Goal: Transaction & Acquisition: Purchase product/service

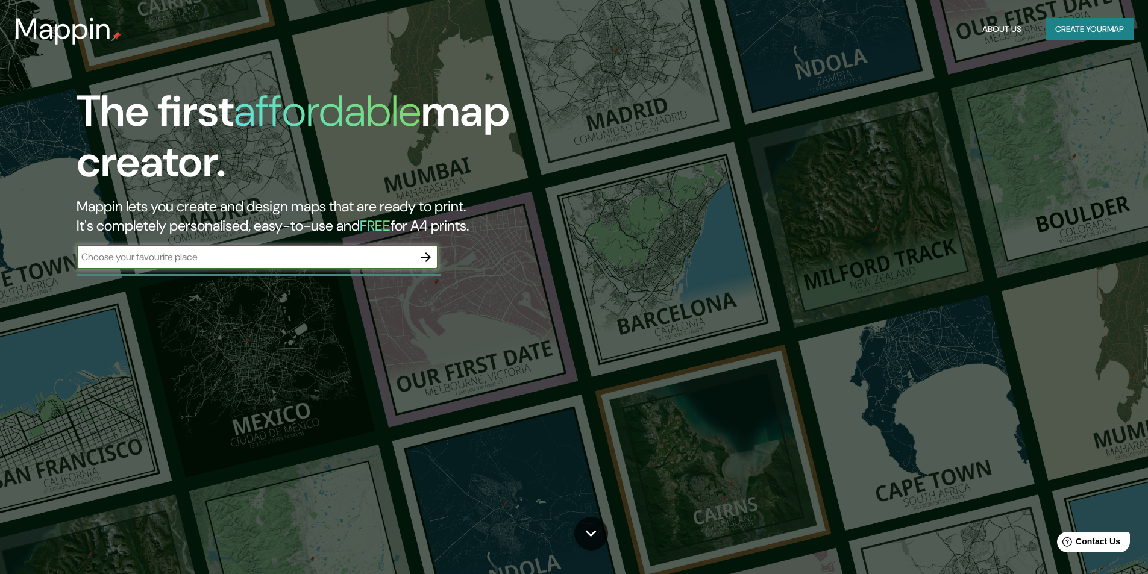
click at [1093, 24] on button "Create your map" at bounding box center [1089, 29] width 88 height 22
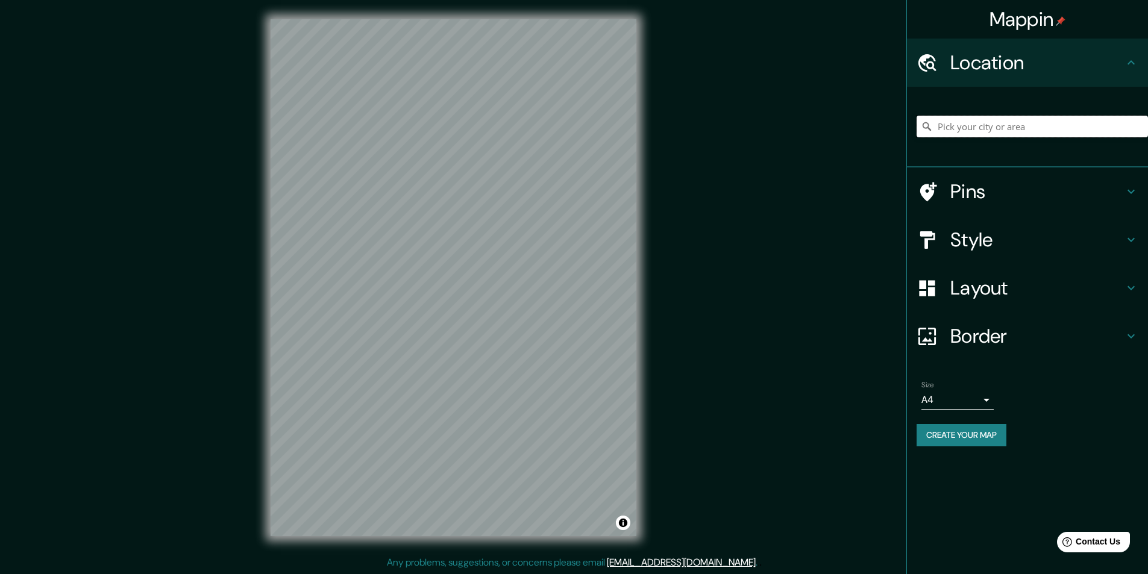
click at [997, 120] on input "Pick your city or area" at bounding box center [1032, 127] width 231 height 22
click at [981, 127] on input "Pick your city or area" at bounding box center [1032, 127] width 231 height 22
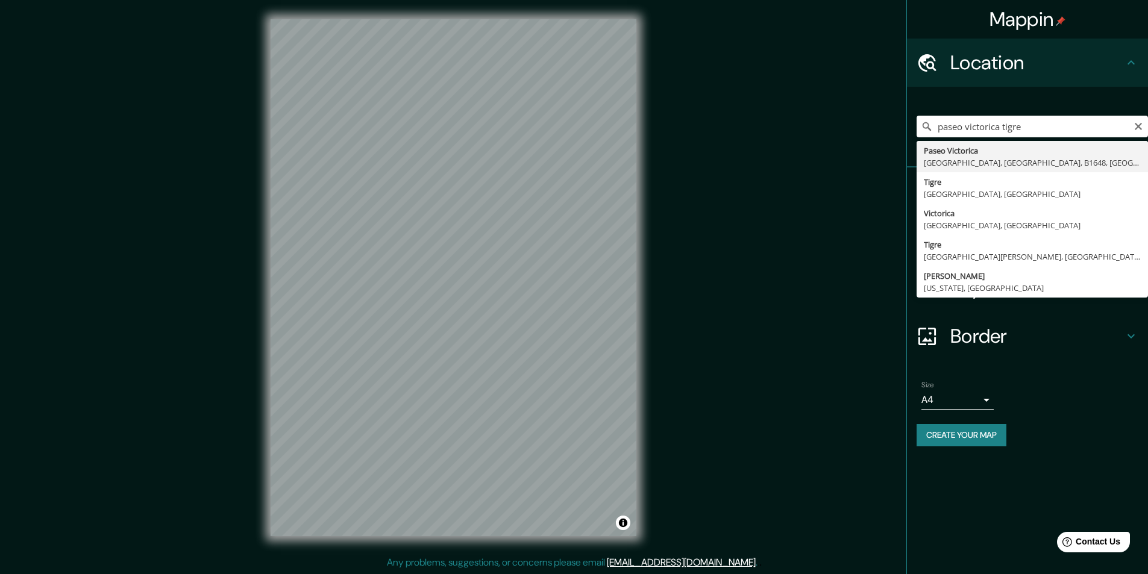
type input "Paseo Victorica, [GEOGRAPHIC_DATA], [GEOGRAPHIC_DATA], B1648, [GEOGRAPHIC_DATA]"
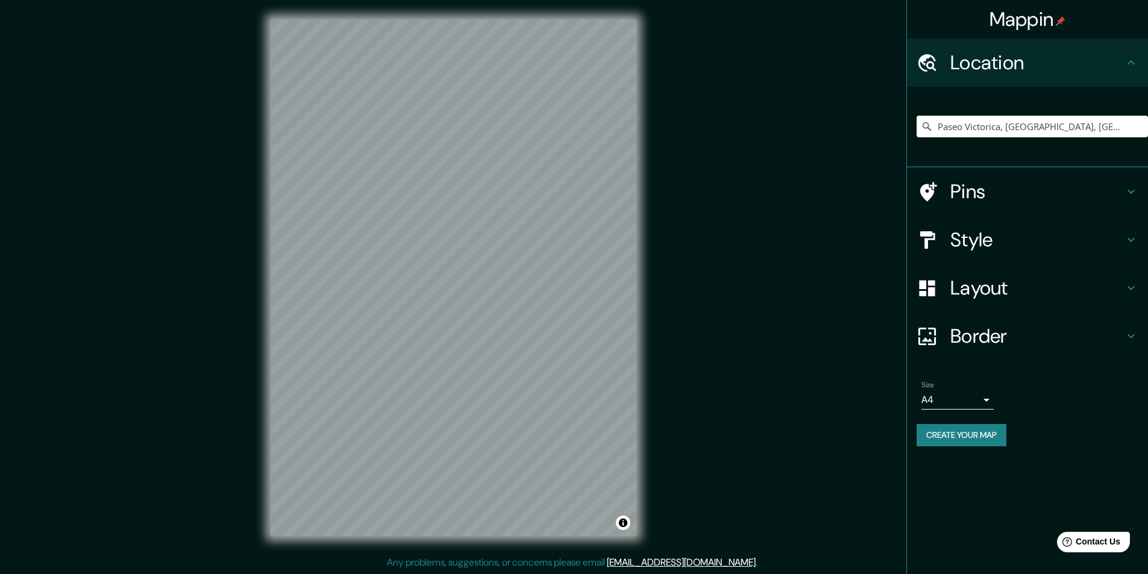
click at [997, 240] on h4 "Style" at bounding box center [1037, 240] width 174 height 24
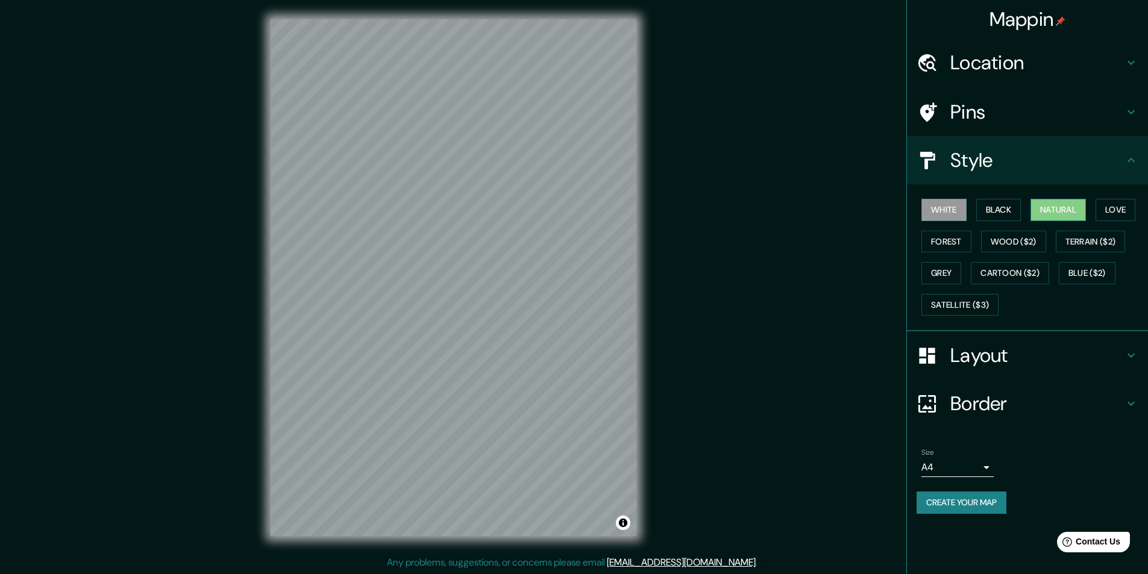
click at [1055, 208] on button "Natural" at bounding box center [1057, 210] width 55 height 22
click at [983, 308] on button "Satellite ($3)" at bounding box center [959, 305] width 77 height 22
